Goal: Task Accomplishment & Management: Use online tool/utility

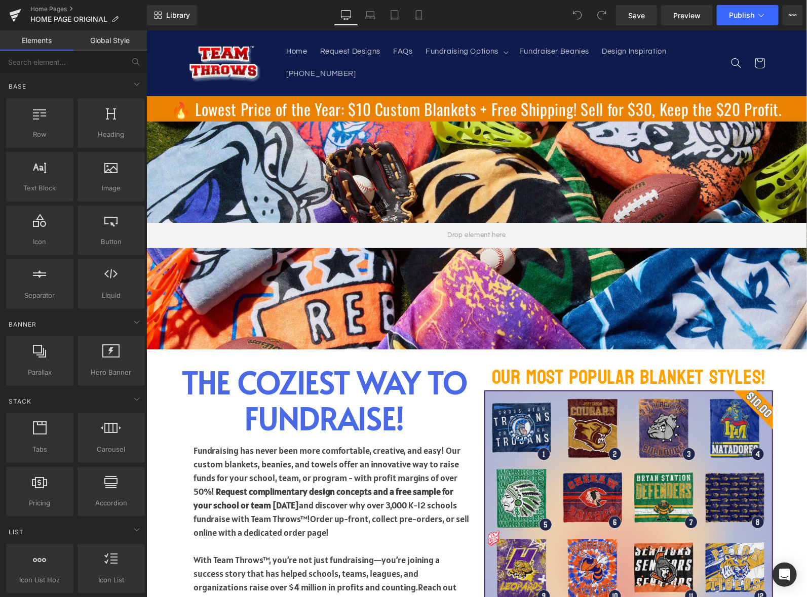
scroll to position [1975, 0]
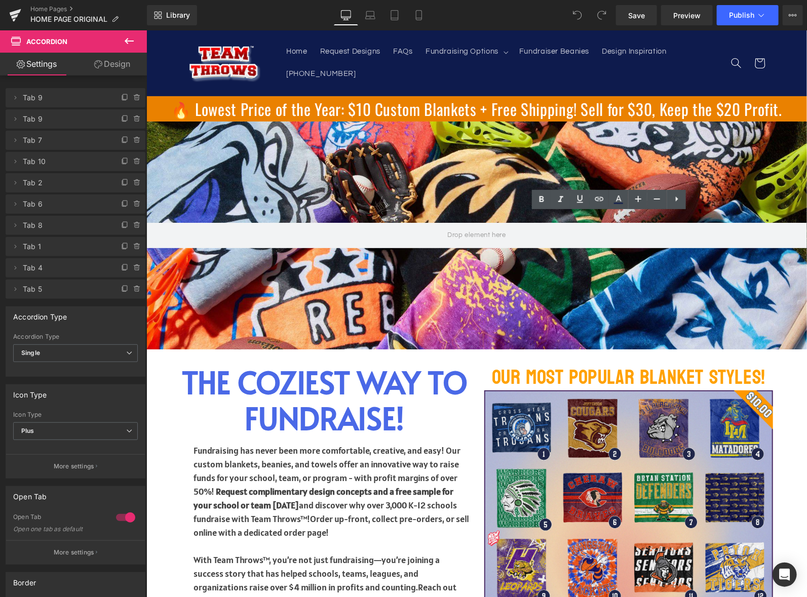
scroll to position [1642, 0]
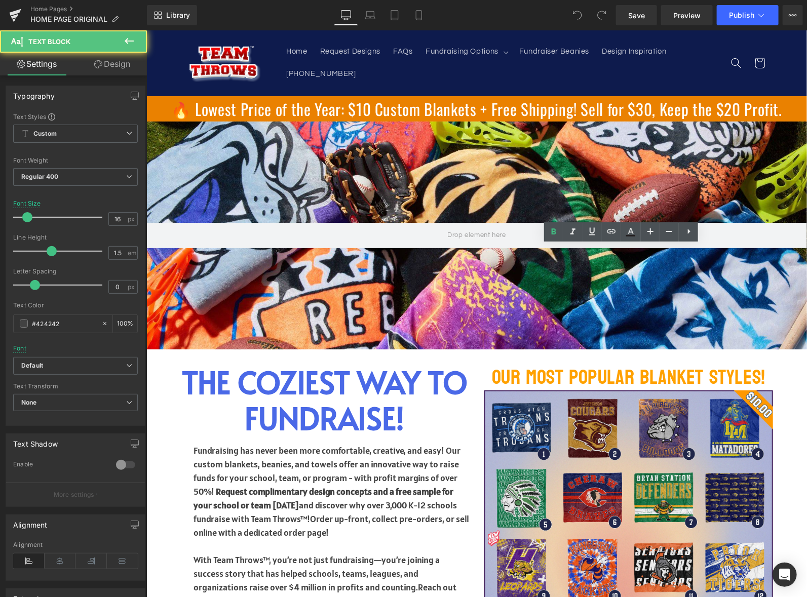
drag, startPoint x: 533, startPoint y: 363, endPoint x: 638, endPoint y: 364, distance: 104.3
drag, startPoint x: 534, startPoint y: 380, endPoint x: 622, endPoint y: 379, distance: 88.1
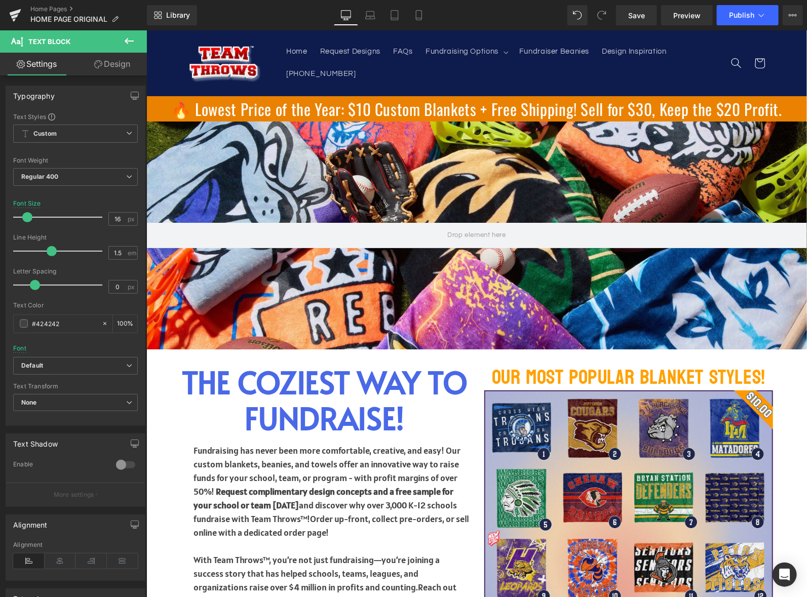
click at [740, 16] on span "Publish" at bounding box center [741, 15] width 25 height 8
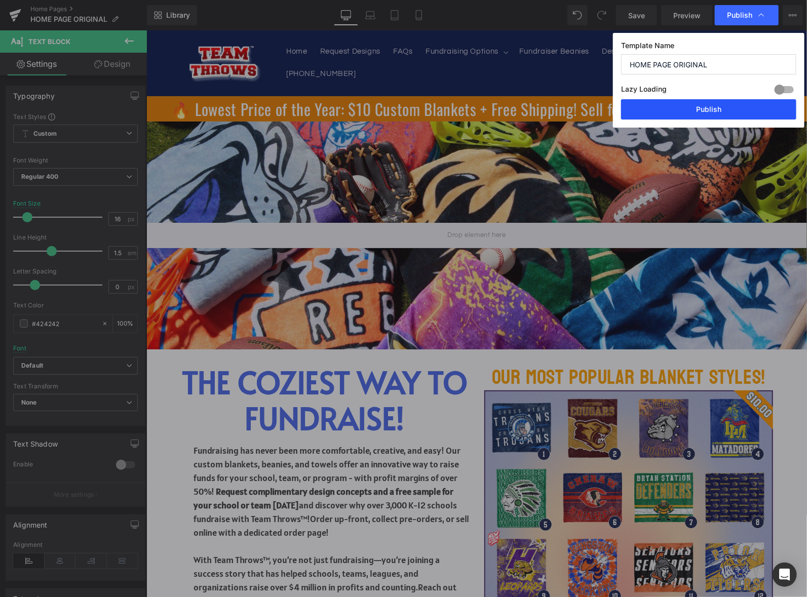
click at [709, 105] on button "Publish" at bounding box center [708, 109] width 175 height 20
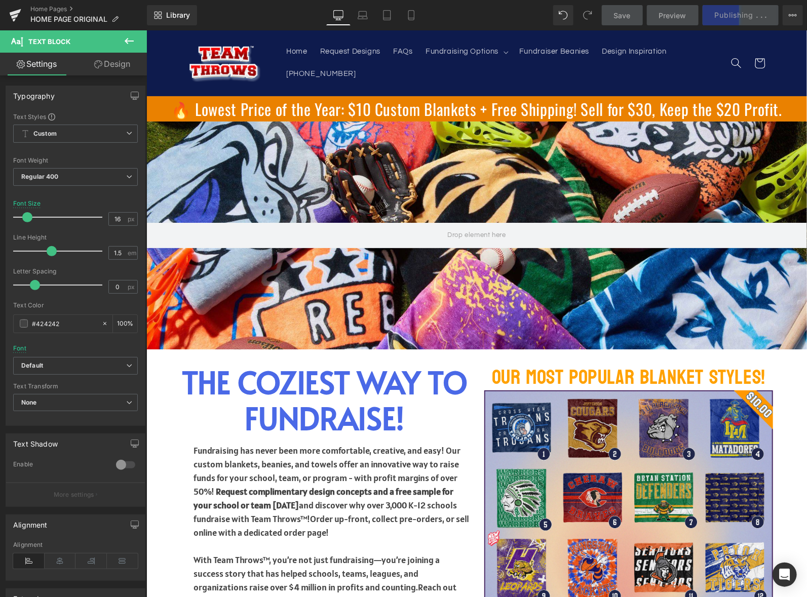
scroll to position [1997, 0]
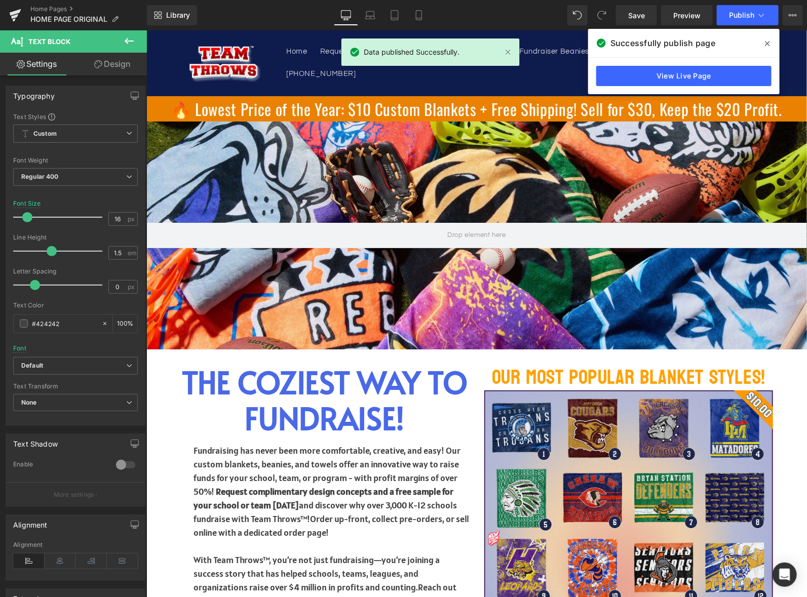
drag, startPoint x: 768, startPoint y: 42, endPoint x: 578, endPoint y: 64, distance: 191.3
click at [768, 42] on icon at bounding box center [767, 44] width 5 height 8
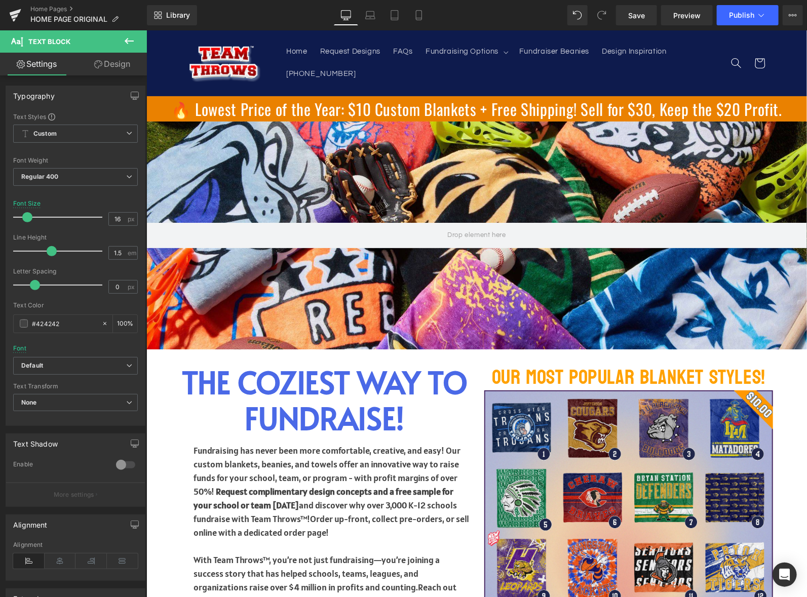
scroll to position [1744, 0]
click at [747, 23] on button "Publish" at bounding box center [748, 15] width 62 height 20
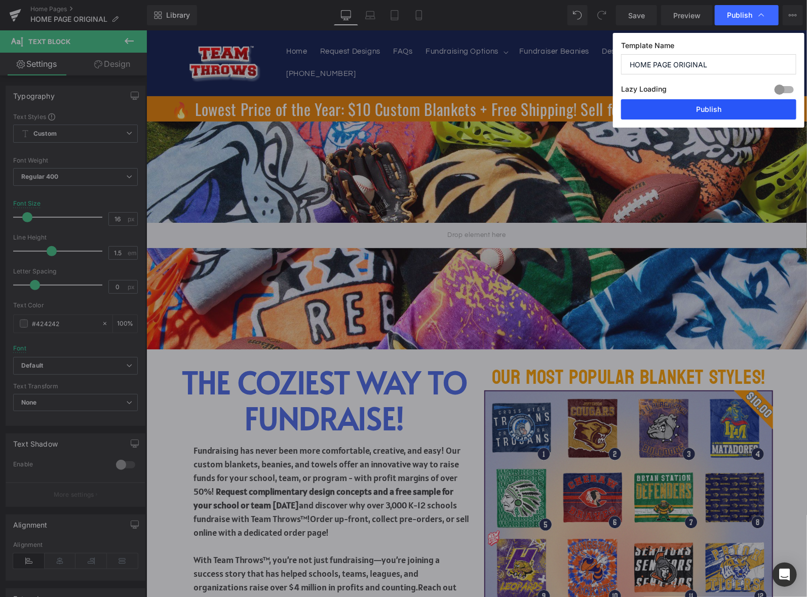
drag, startPoint x: 698, startPoint y: 105, endPoint x: 442, endPoint y: 245, distance: 291.7
click at [698, 105] on button "Publish" at bounding box center [708, 109] width 175 height 20
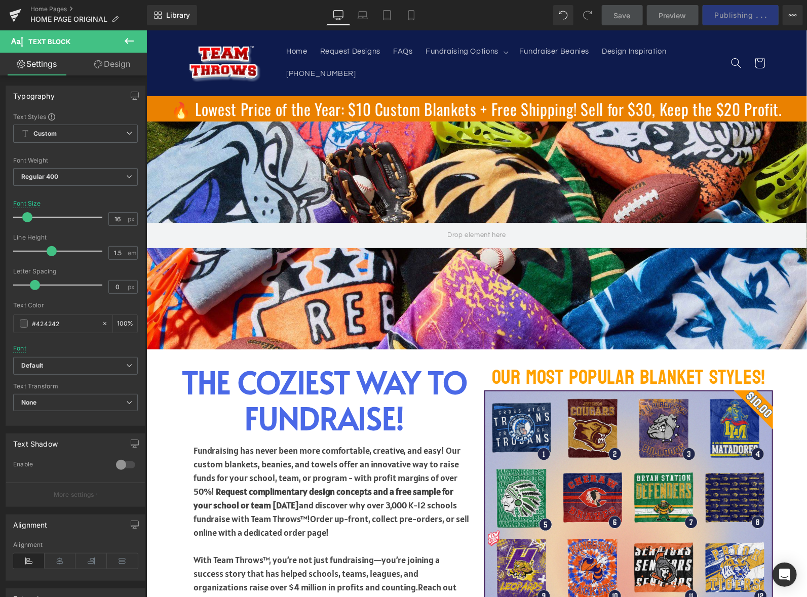
scroll to position [1997, 0]
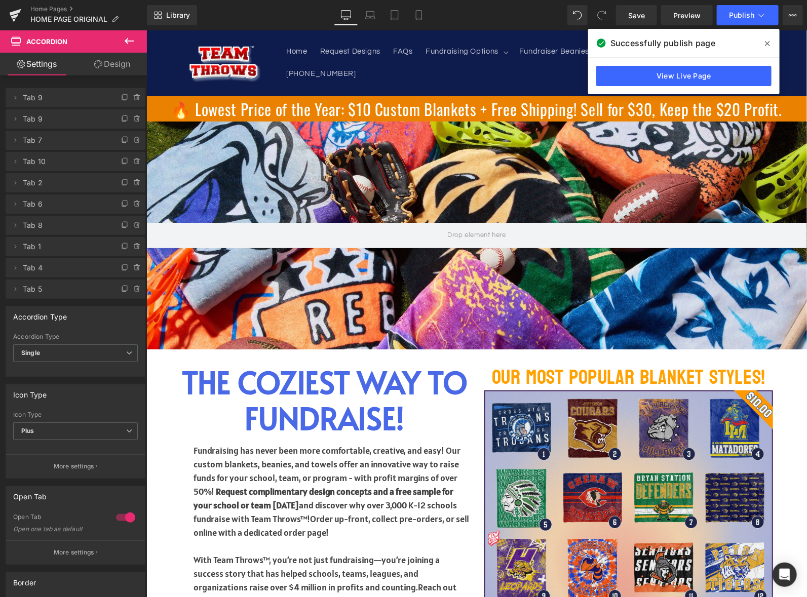
click at [769, 38] on span at bounding box center [767, 43] width 16 height 16
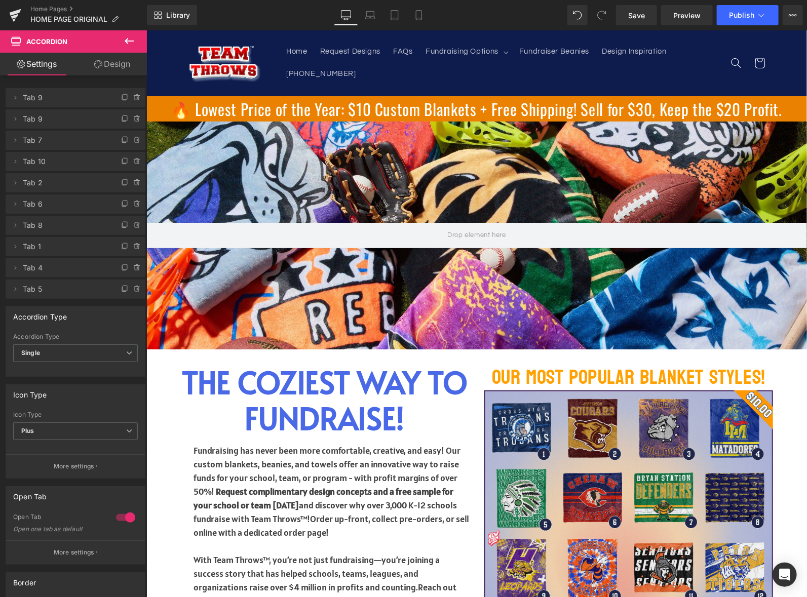
scroll to position [2119, 0]
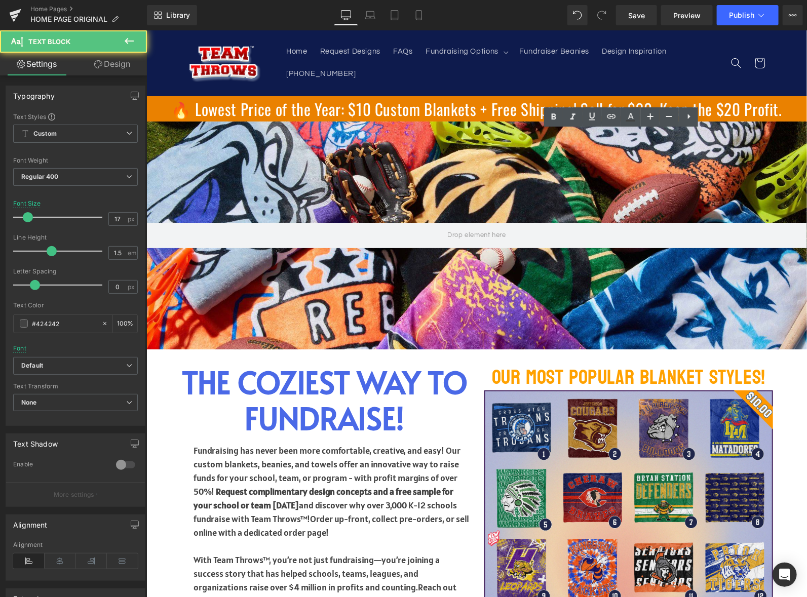
drag, startPoint x: 698, startPoint y: 407, endPoint x: 710, endPoint y: 420, distance: 18.3
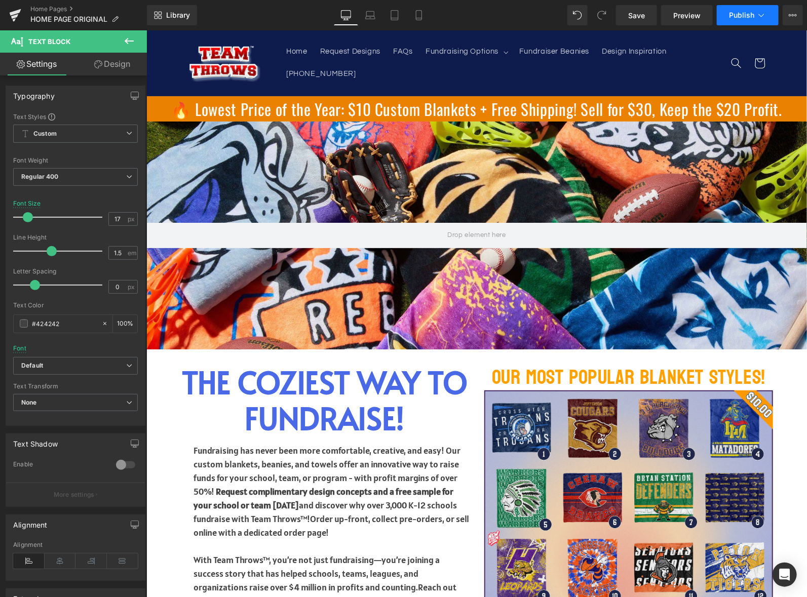
click at [759, 13] on icon at bounding box center [761, 15] width 10 height 10
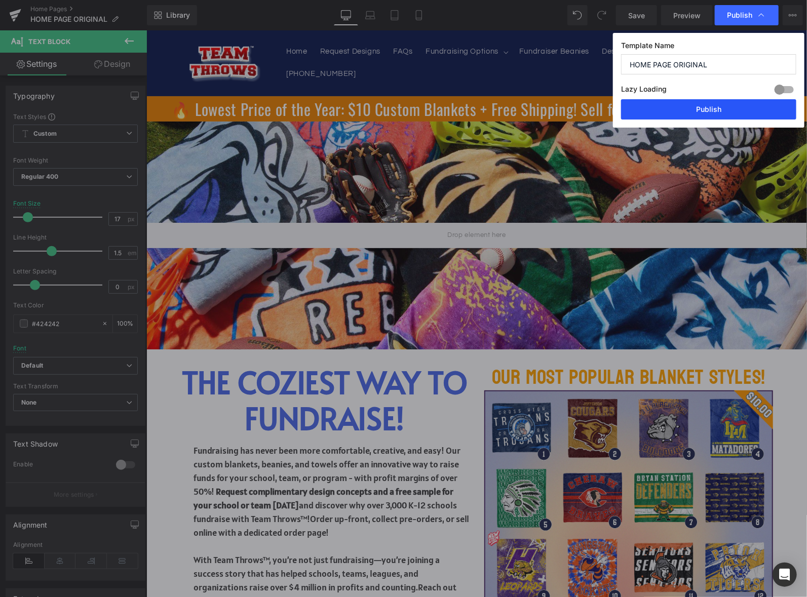
click at [704, 106] on button "Publish" at bounding box center [708, 109] width 175 height 20
